Goal: Information Seeking & Learning: Learn about a topic

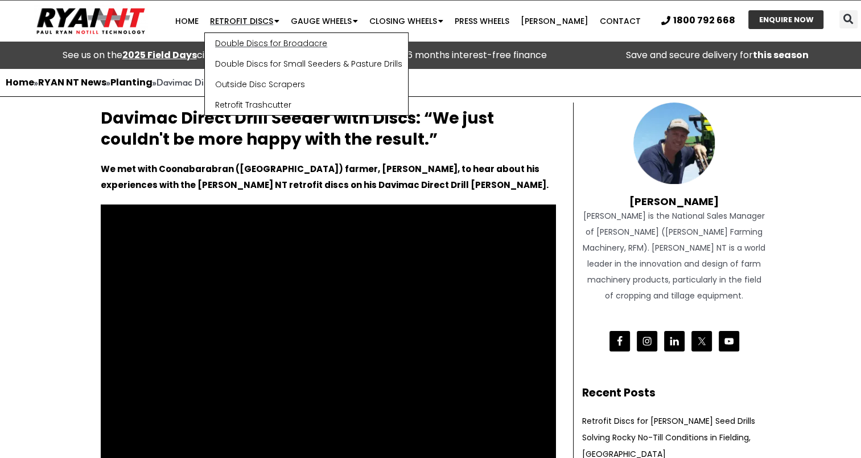
click at [257, 43] on link "Double Discs for Broadacre" at bounding box center [306, 43] width 203 height 20
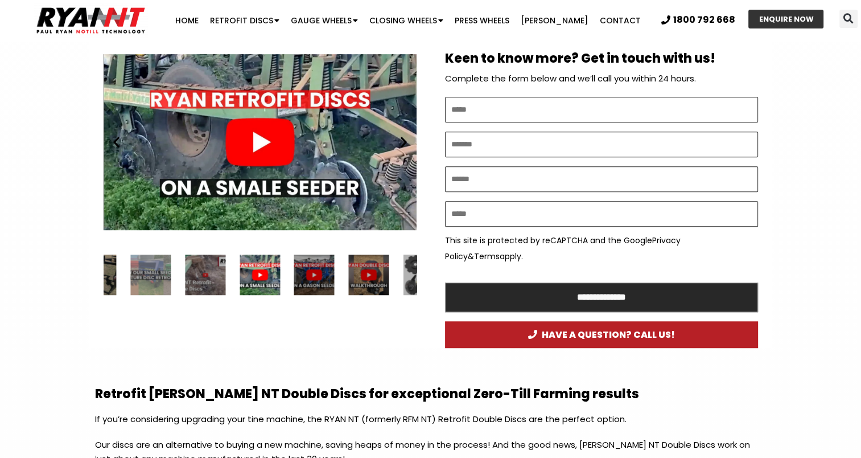
scroll to position [612, 0]
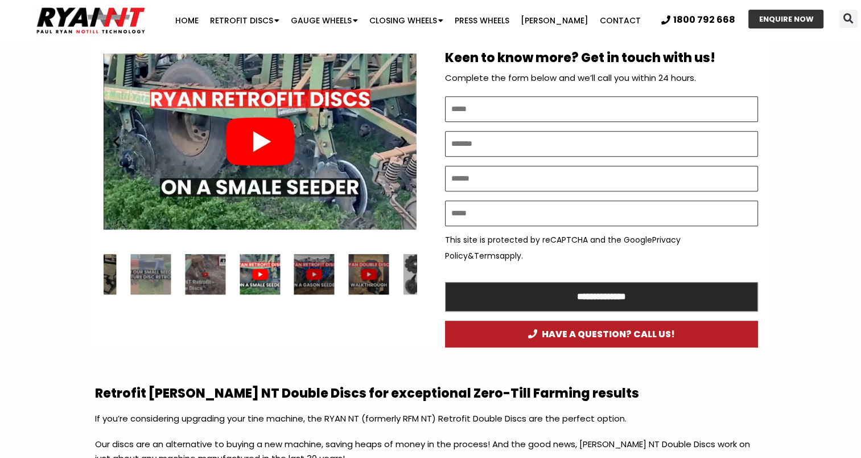
click at [262, 143] on div "Play" at bounding box center [260, 141] width 313 height 196
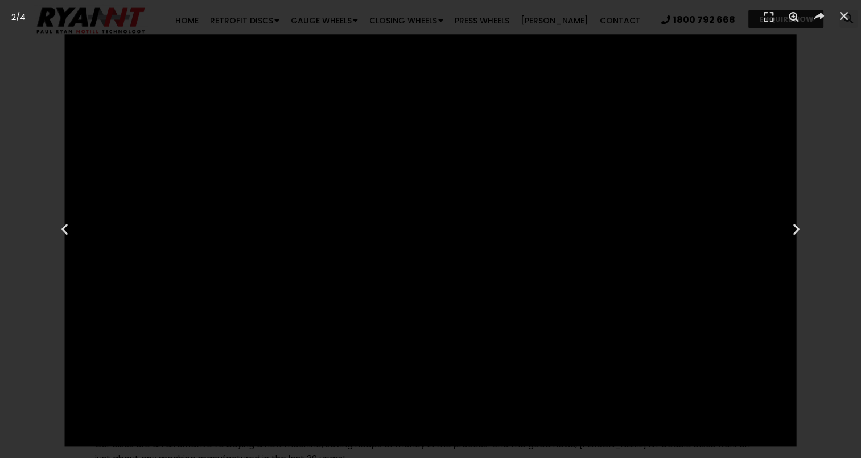
scroll to position [749, 0]
